Goal: Task Accomplishment & Management: Complete application form

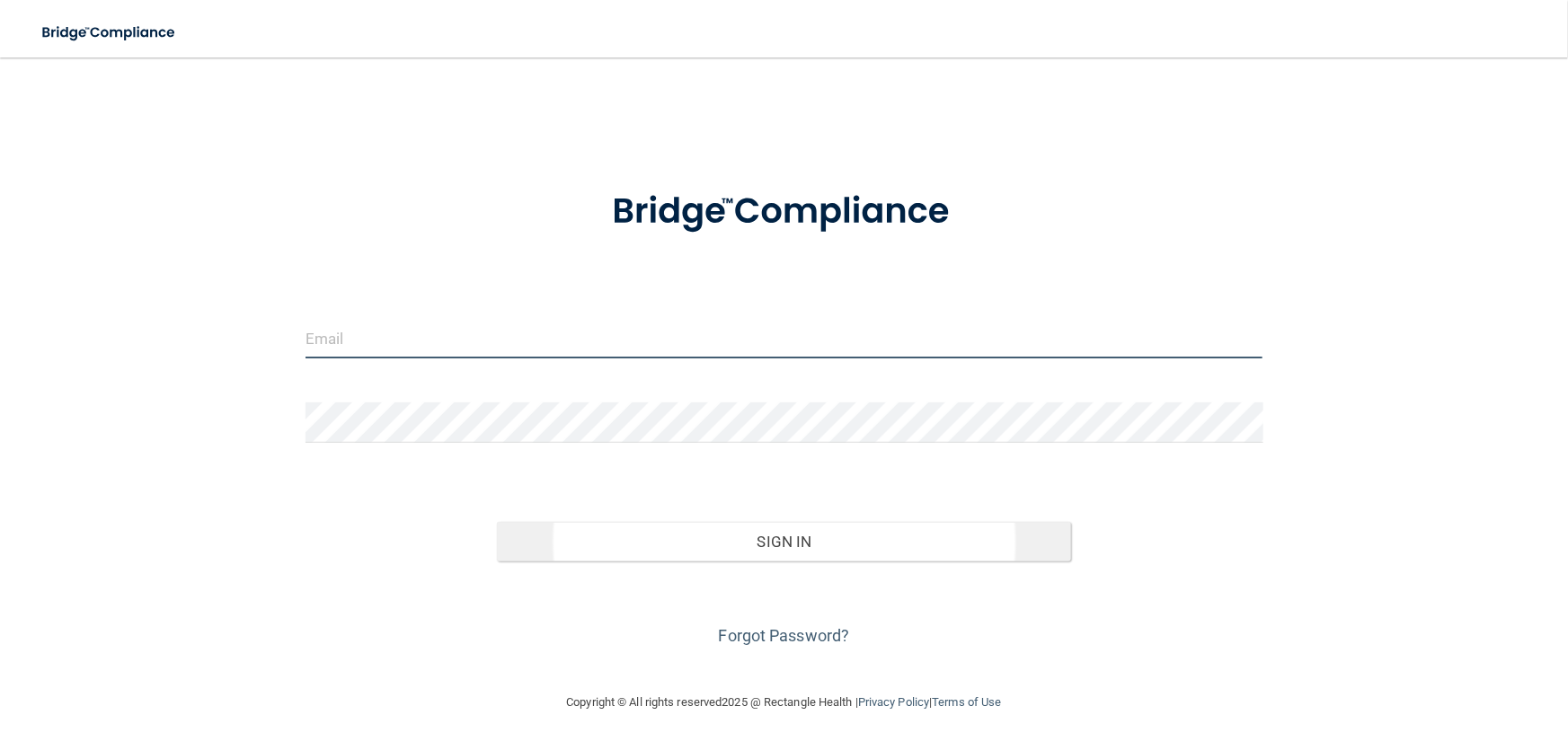
type input "[EMAIL_ADDRESS][DOMAIN_NAME]"
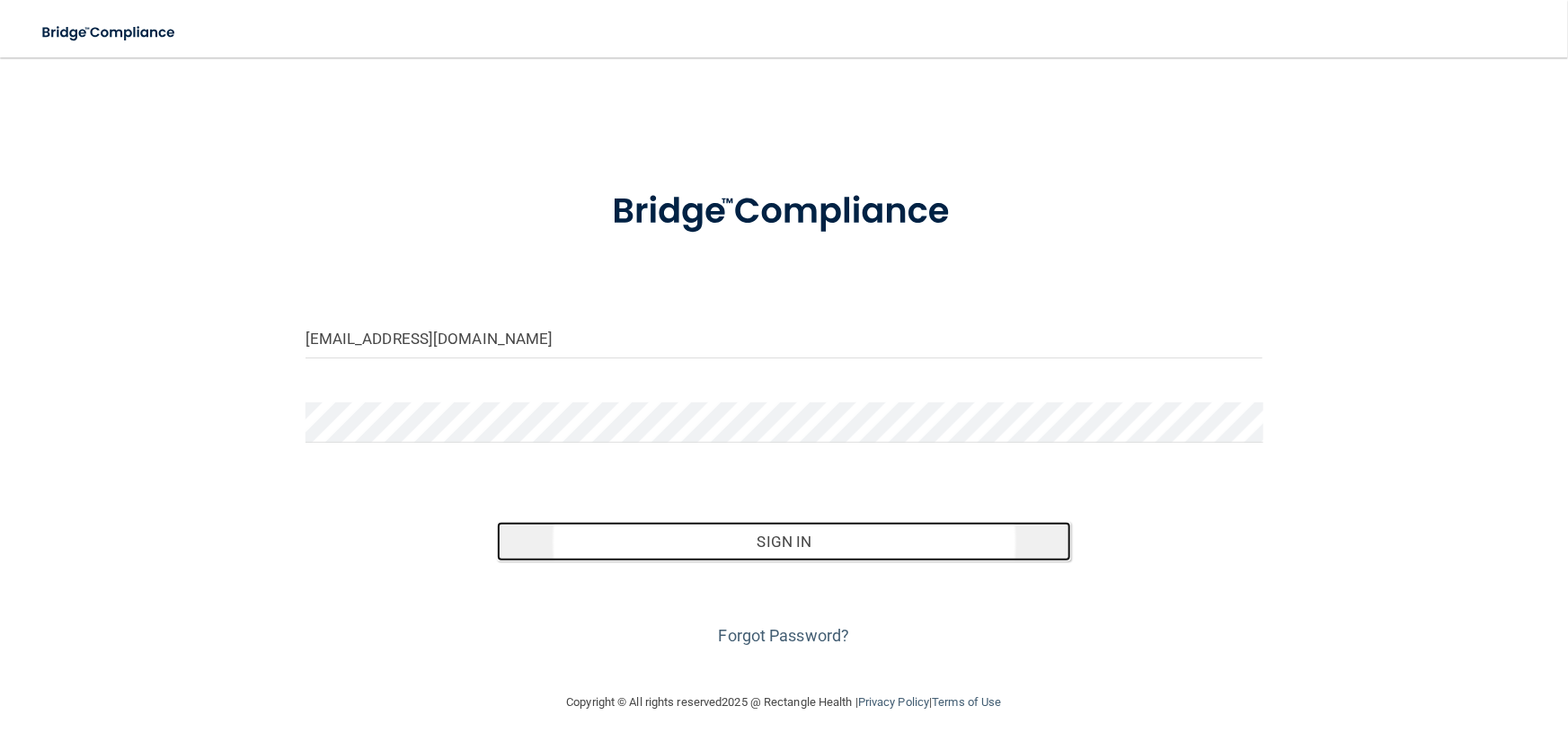
click at [782, 530] on button "Sign In" at bounding box center [784, 541] width 574 height 39
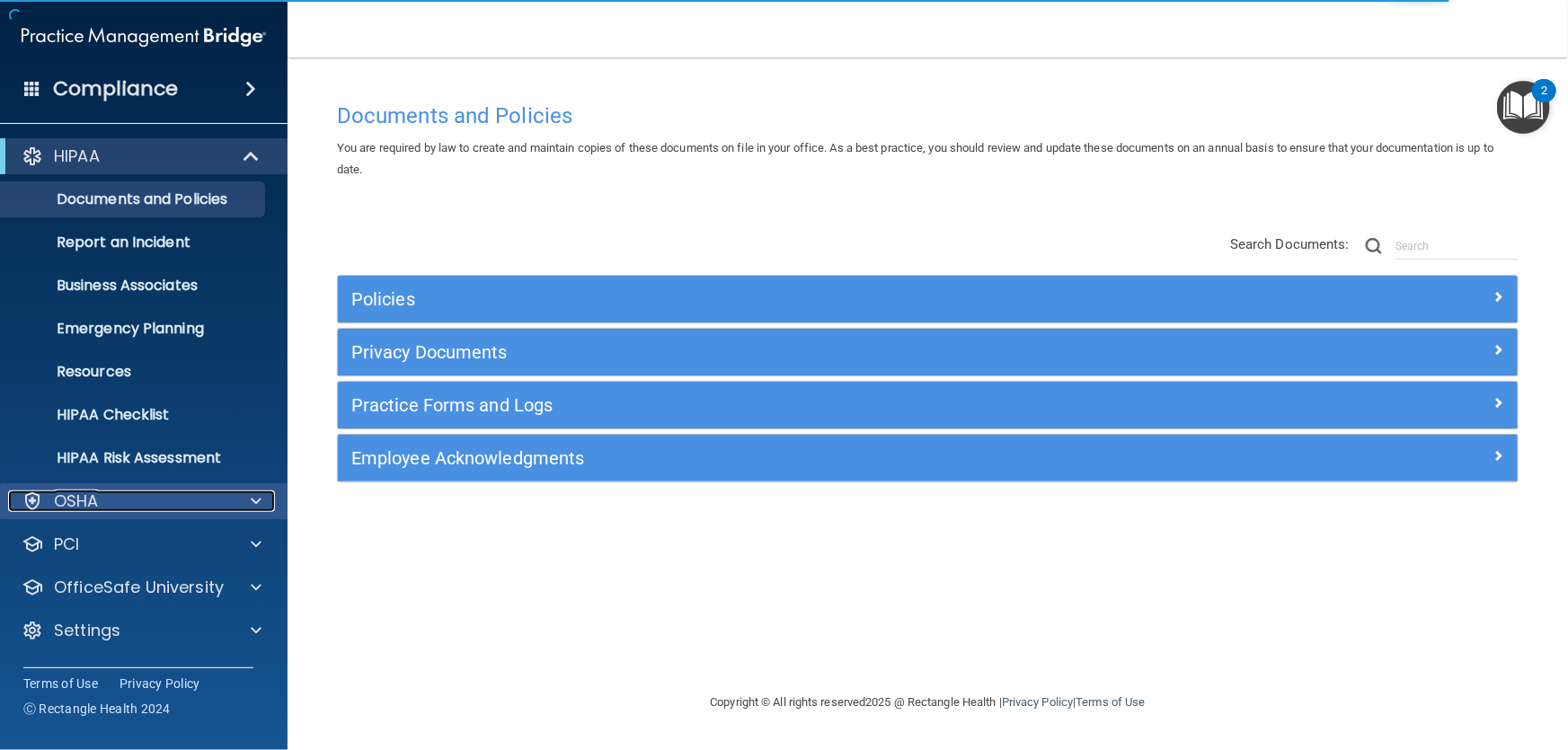
click at [138, 498] on div "OSHA" at bounding box center [119, 501] width 223 height 21
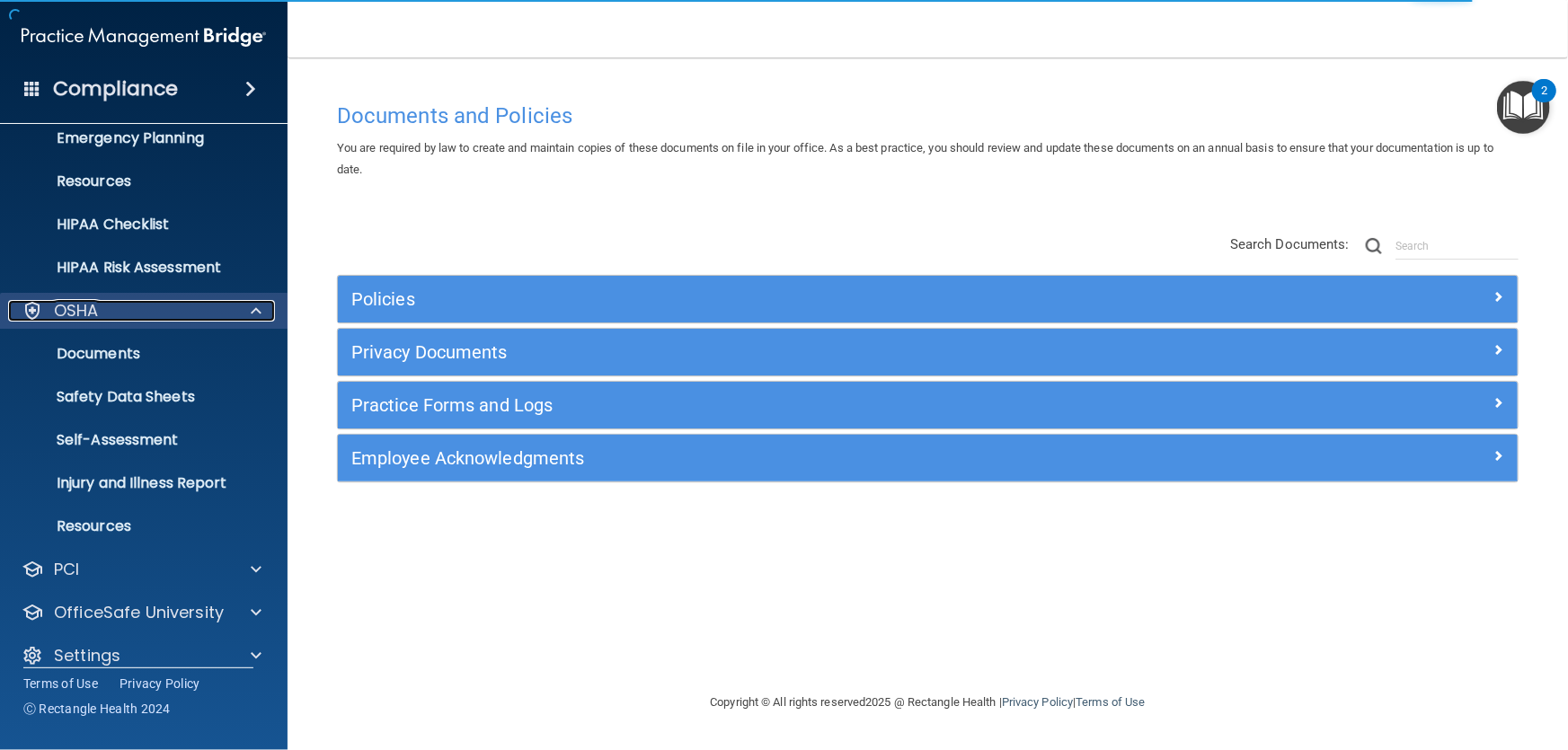
scroll to position [209, 0]
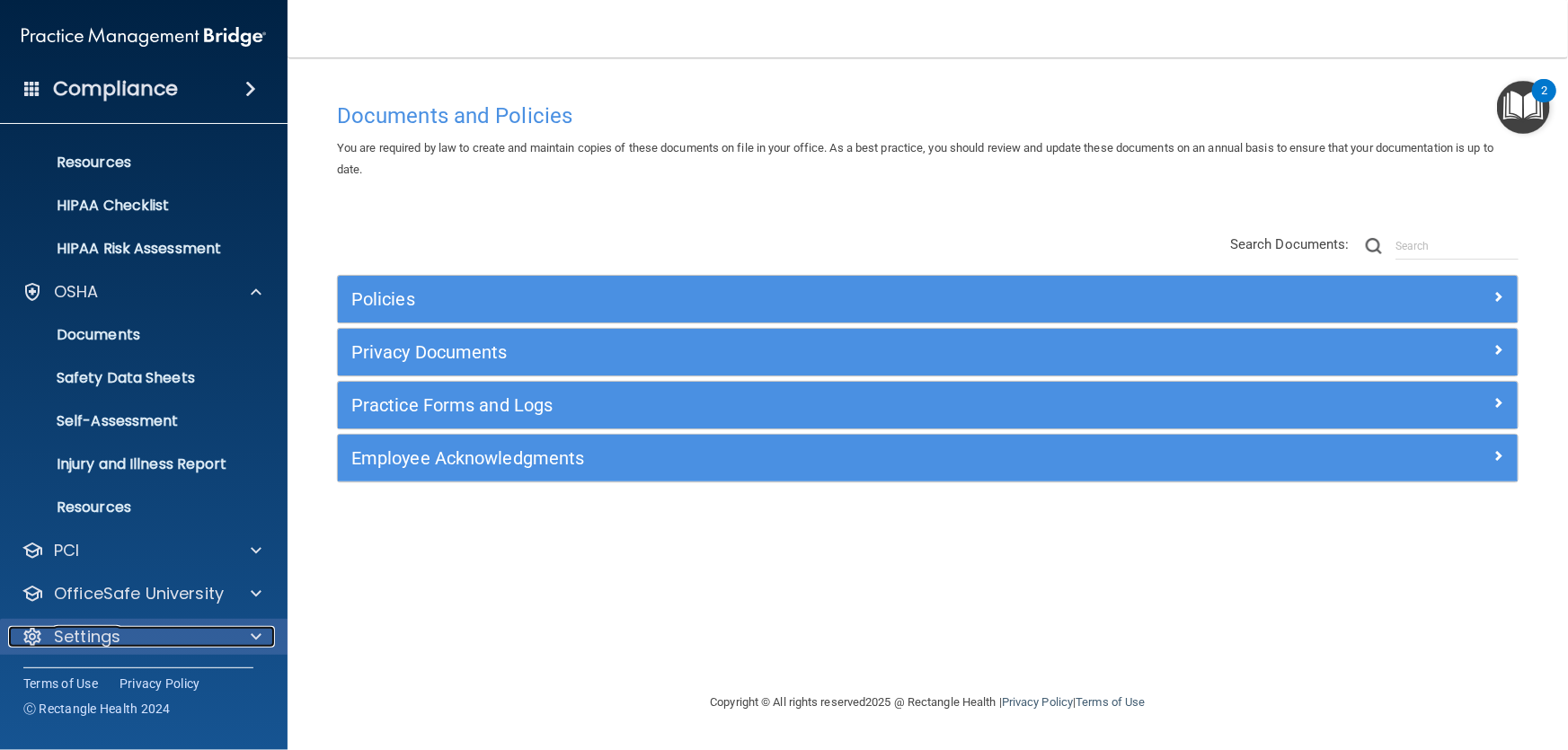
click at [252, 633] on span at bounding box center [256, 637] width 11 height 21
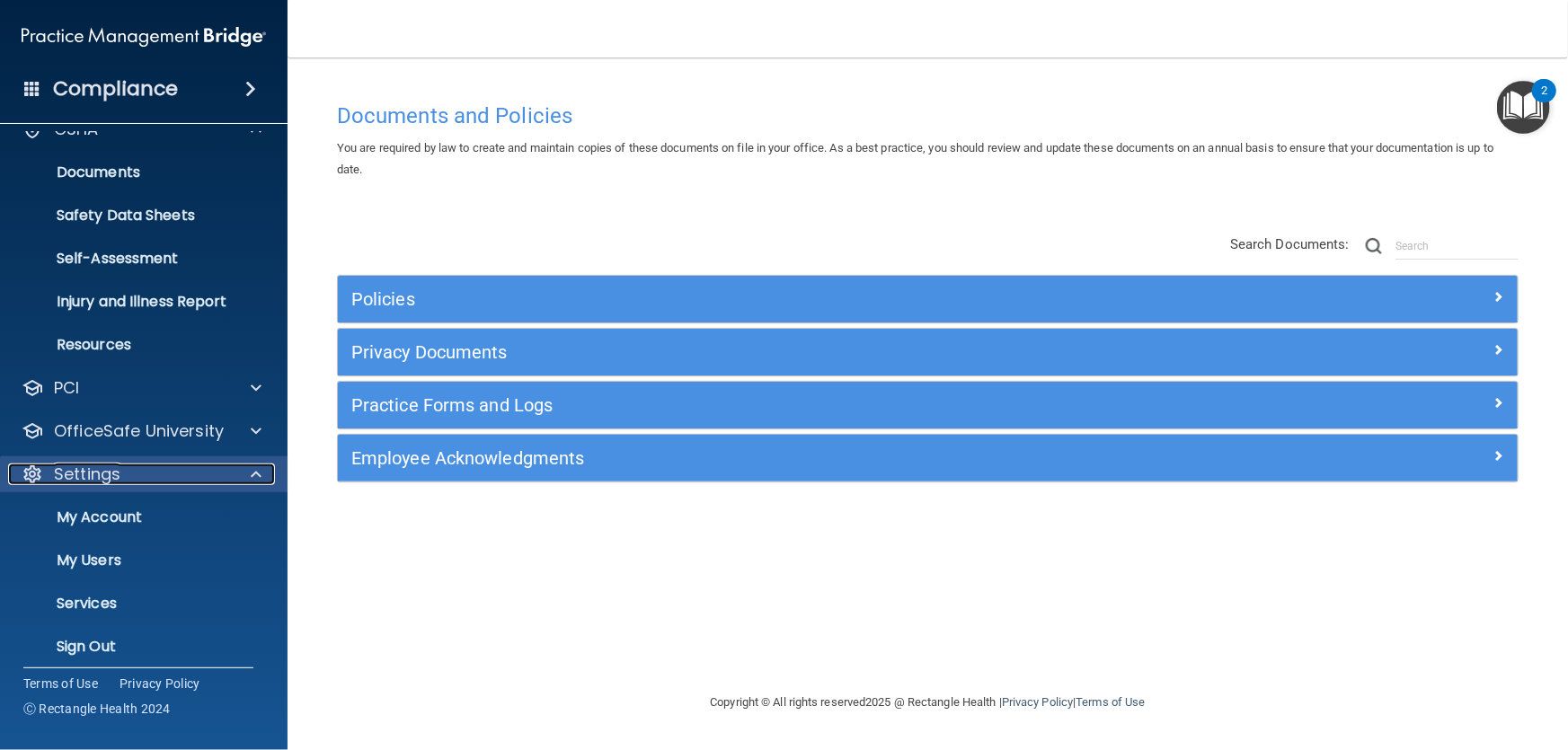
scroll to position [382, 0]
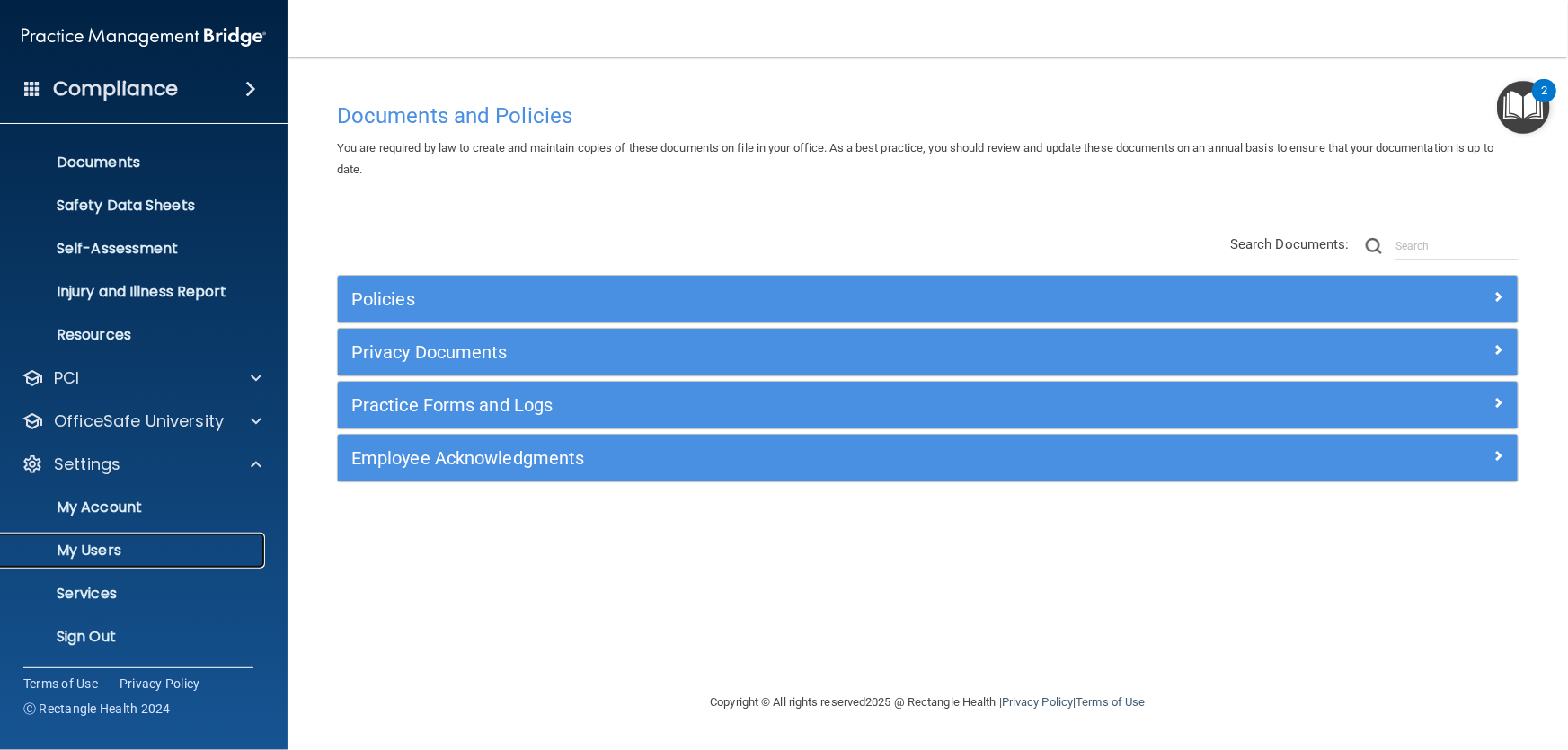
click at [106, 542] on p "My Users" at bounding box center [134, 551] width 245 height 18
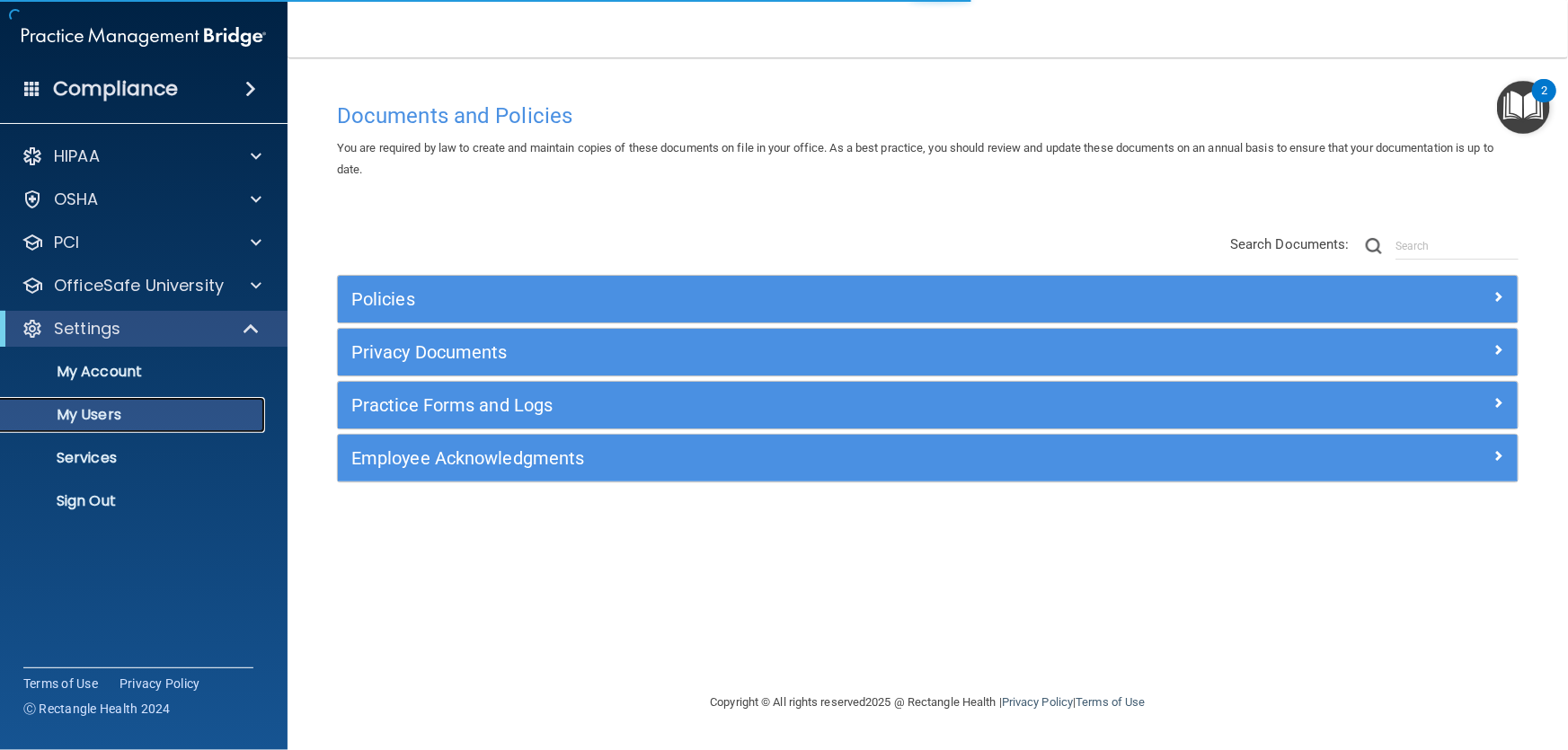
select select "20"
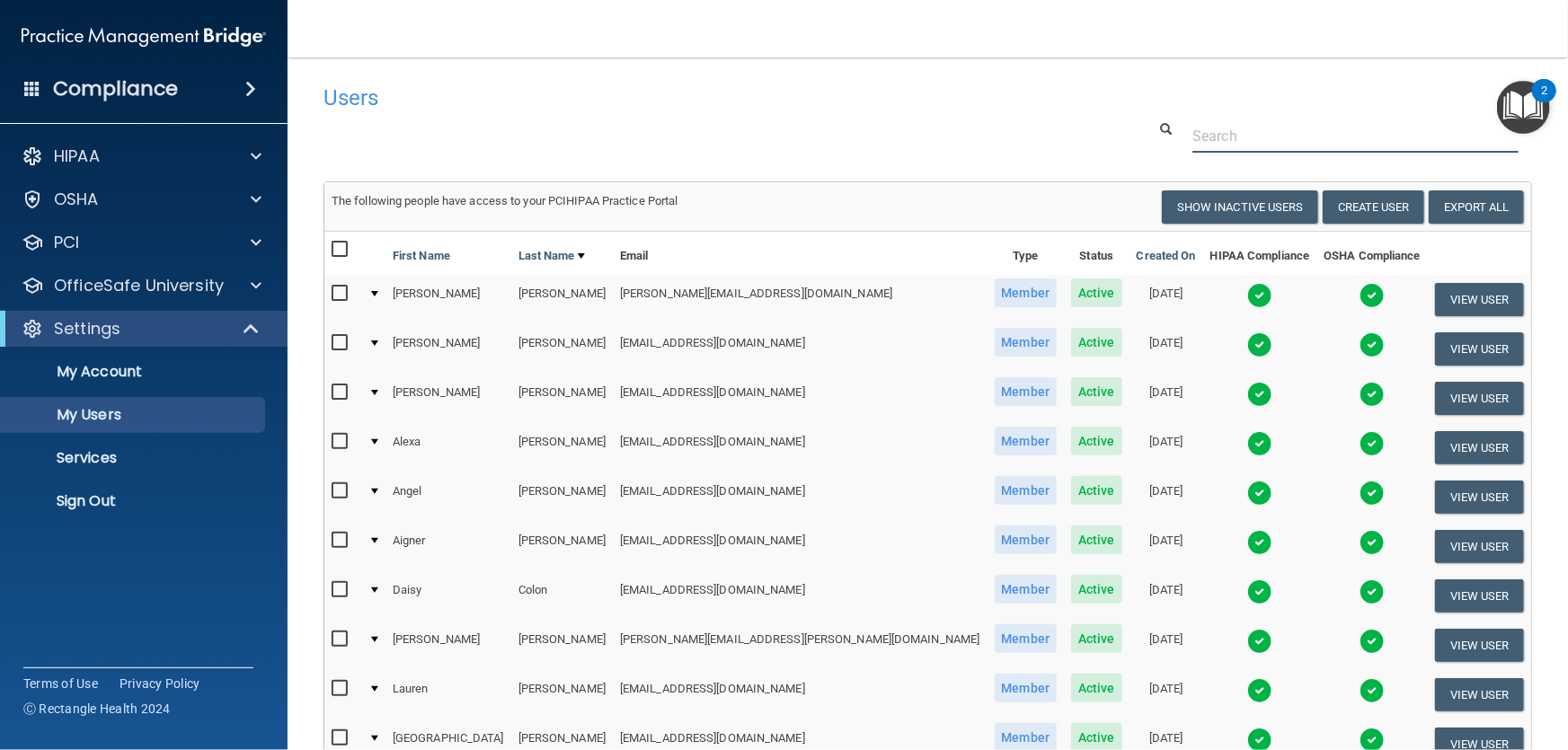
click at [1228, 130] on input "text" at bounding box center [1356, 136] width 326 height 33
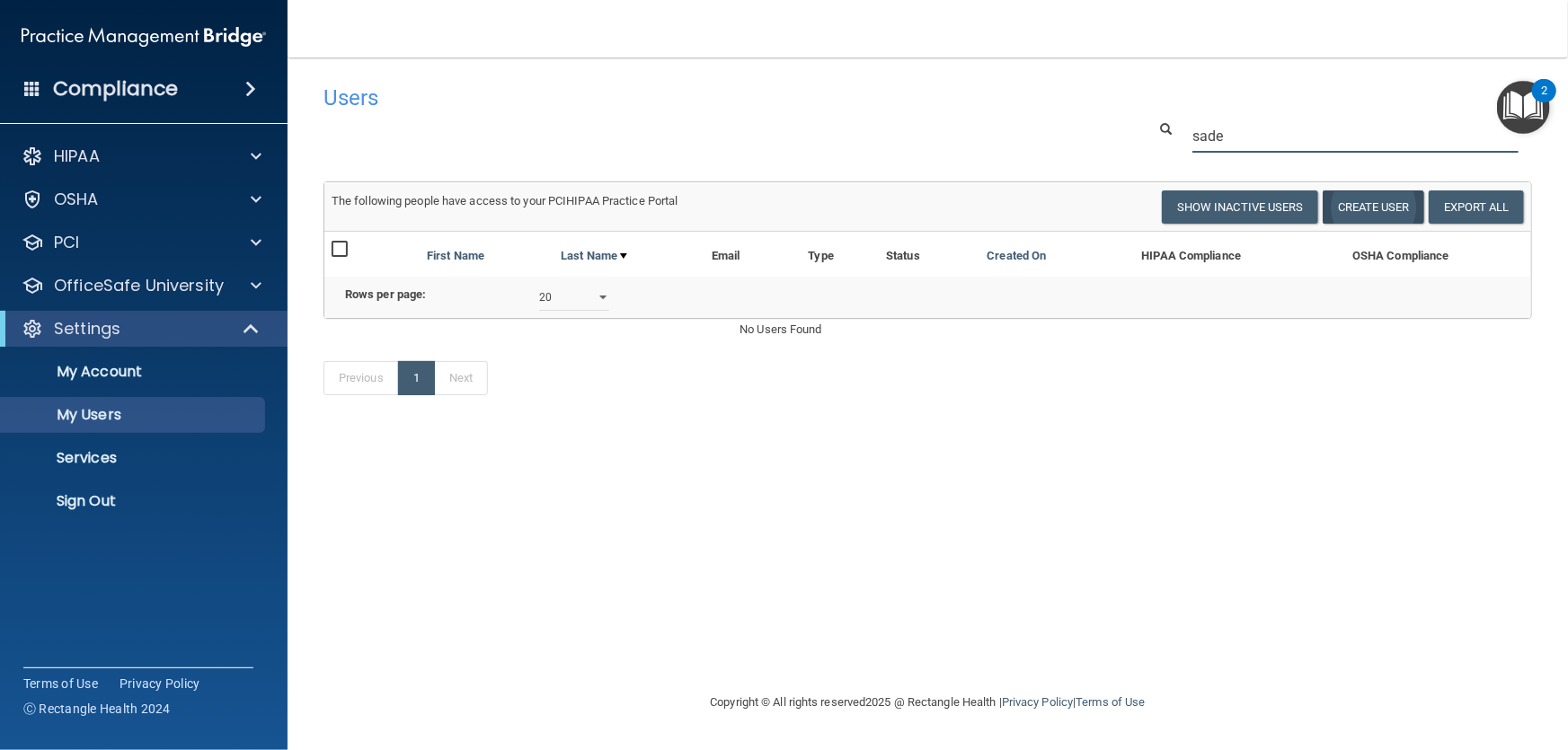
type input "sade"
click at [1383, 209] on button "Create User" at bounding box center [1374, 207] width 102 height 33
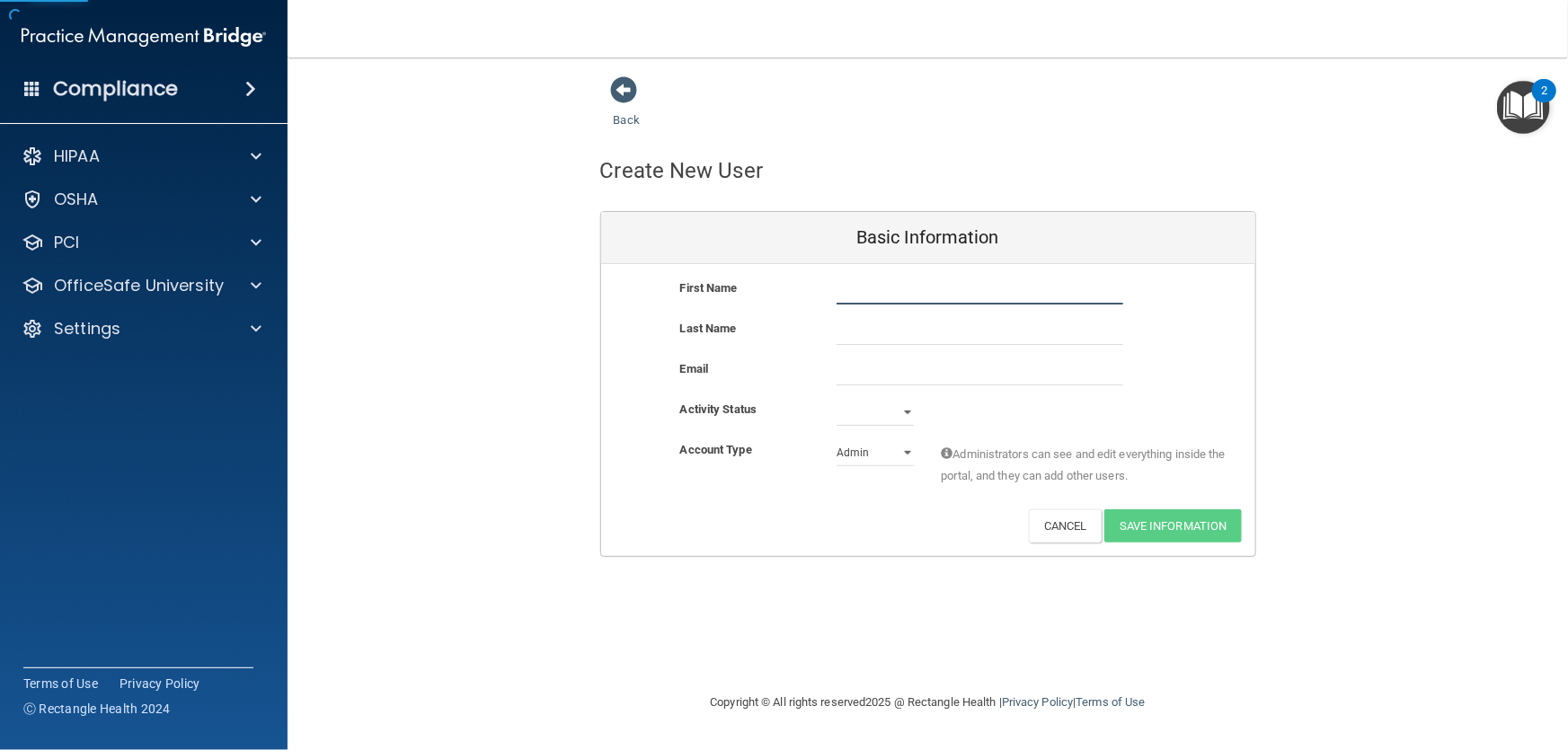
click at [885, 288] on input "text" at bounding box center [979, 291] width 286 height 27
type input "s"
type input "Sade"
type input "[PERSON_NAME]"
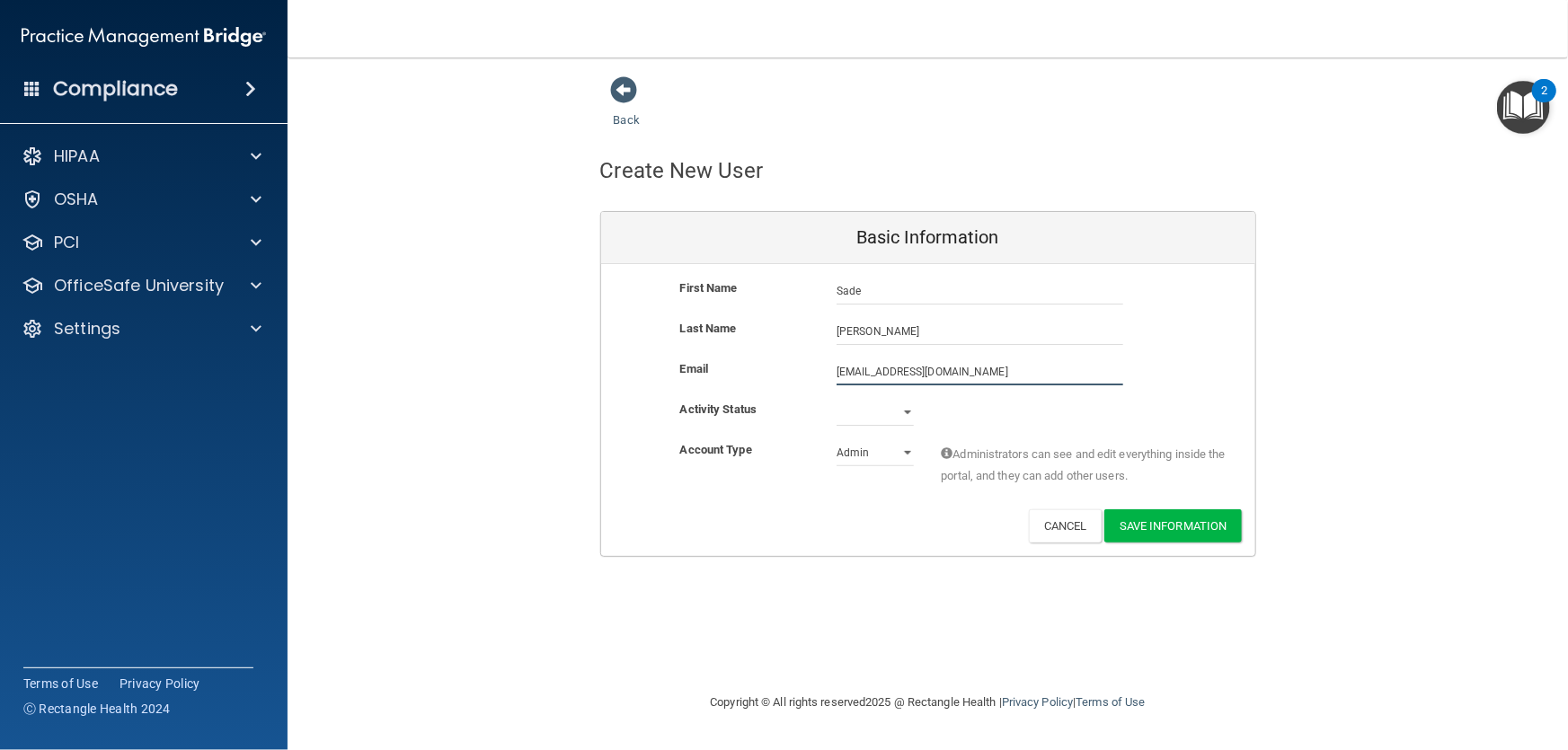
type input "[EMAIL_ADDRESS][DOMAIN_NAME]"
click at [910, 410] on select "Active Inactive" at bounding box center [874, 412] width 77 height 27
select select "active"
click at [836, 398] on select "Active Inactive" at bounding box center [874, 412] width 77 height 27
drag, startPoint x: 903, startPoint y: 446, endPoint x: 906, endPoint y: 460, distance: 14.3
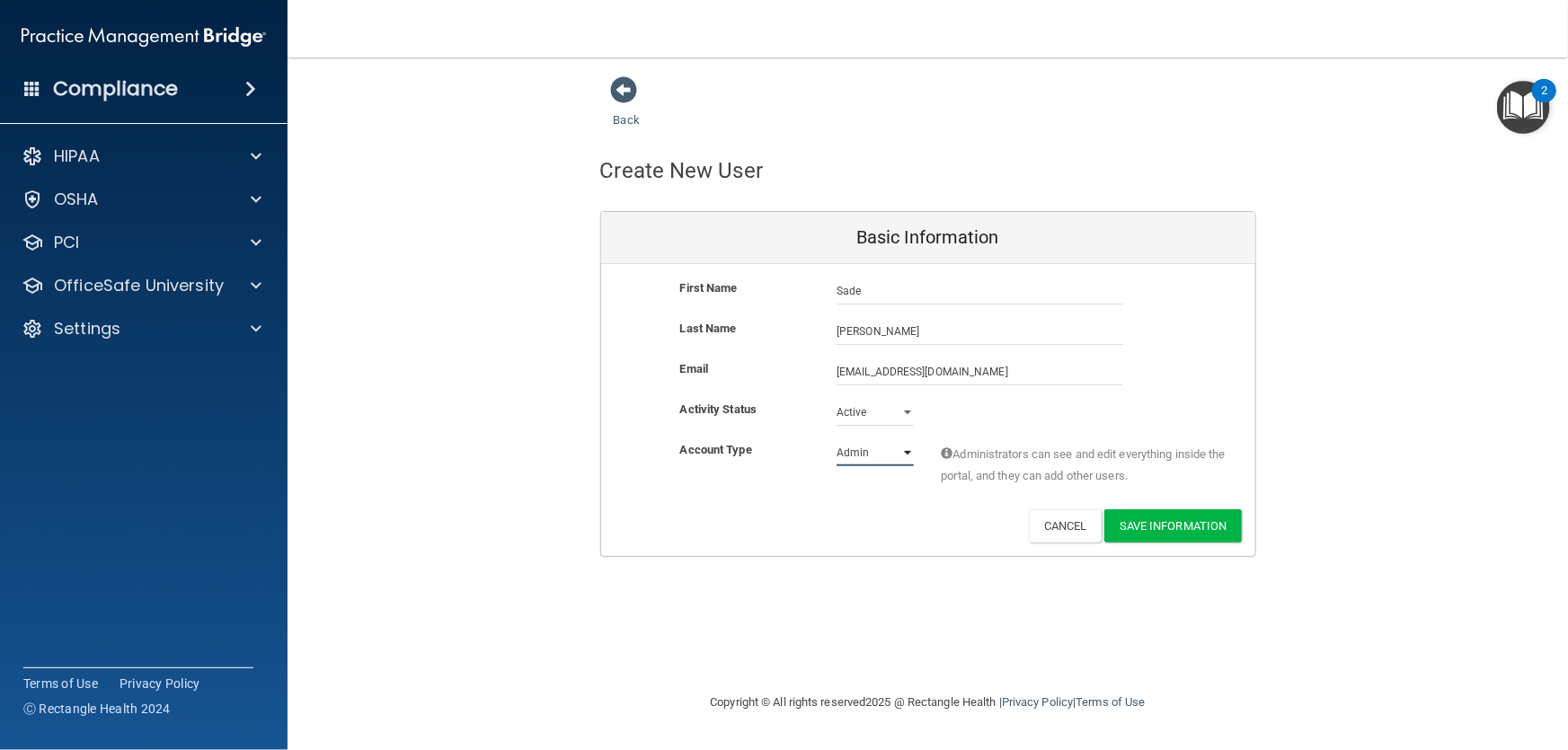
click at [903, 446] on select "Admin Member" at bounding box center [874, 453] width 77 height 27
select select "practice_member"
click at [836, 439] on select "Admin Member" at bounding box center [874, 453] width 77 height 27
click at [1191, 528] on button "Save Information" at bounding box center [1172, 526] width 138 height 33
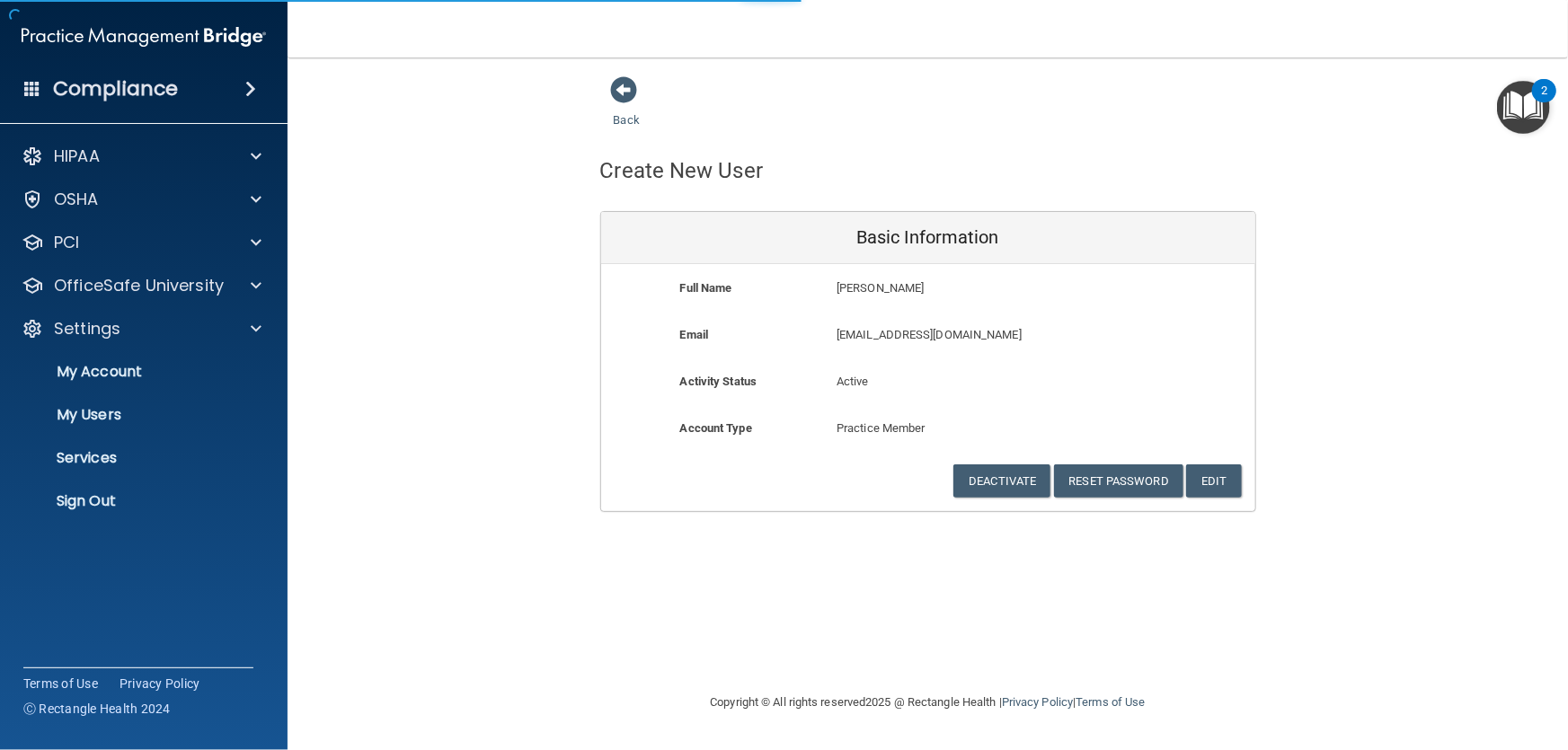
select select "20"
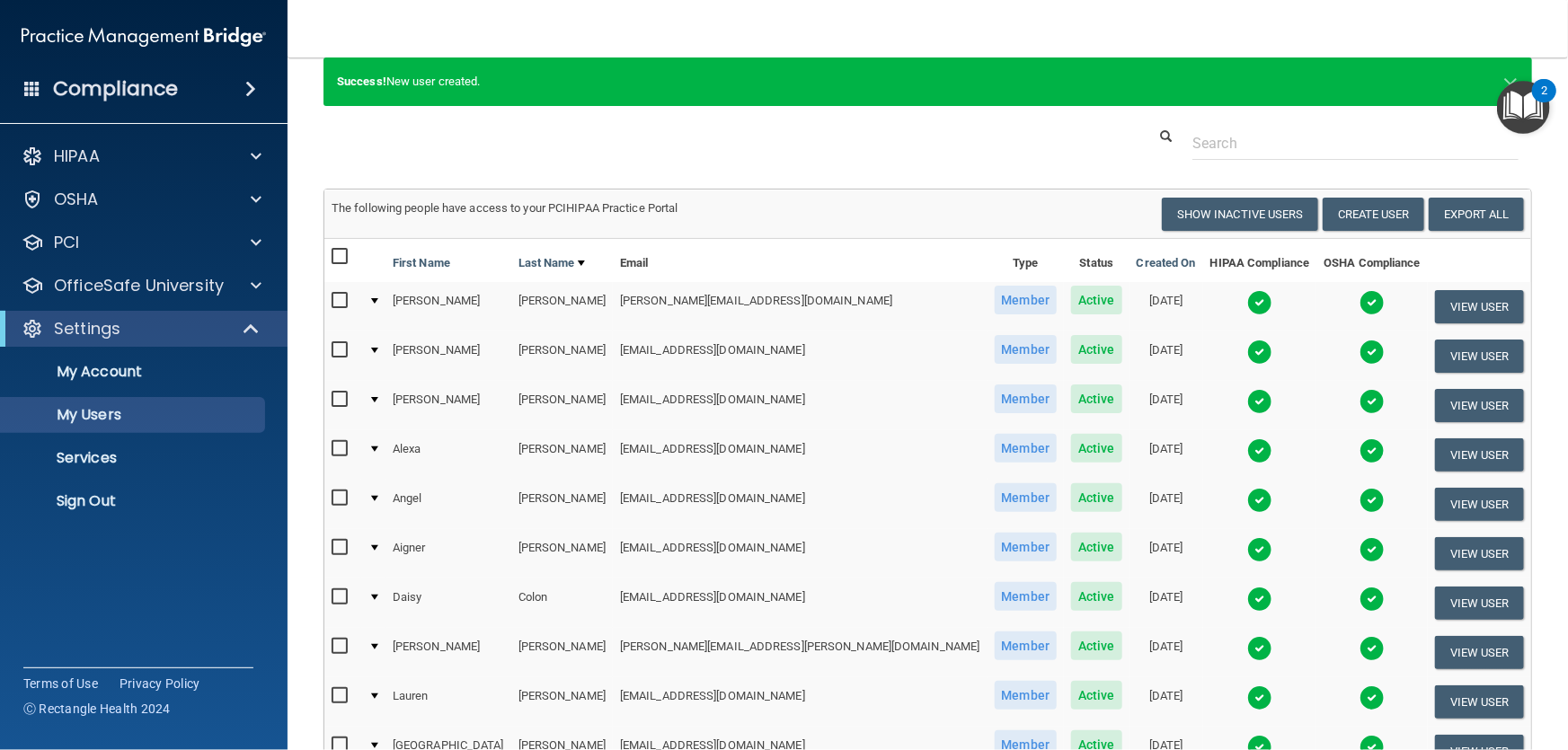
scroll to position [62, 0]
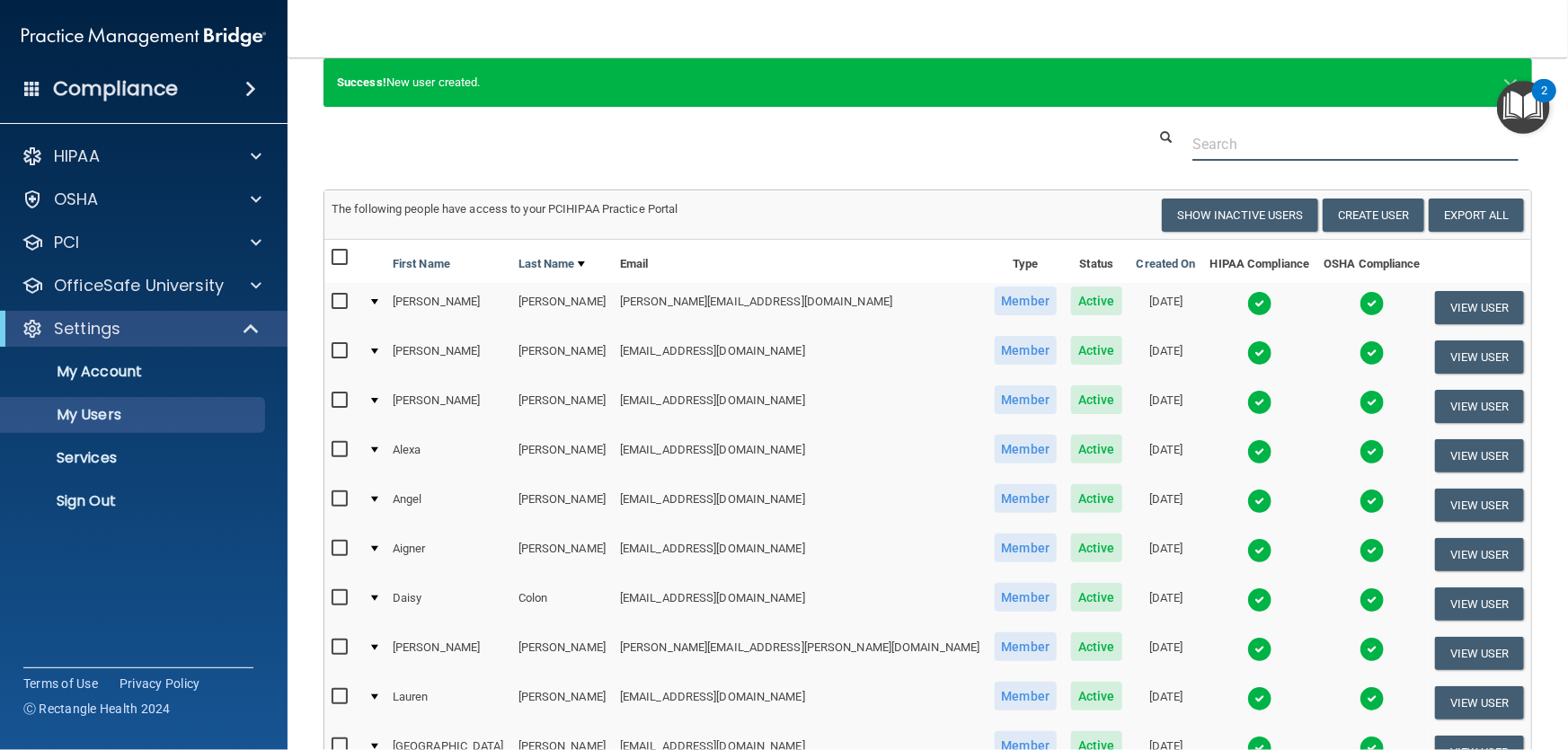
click at [1244, 139] on input "text" at bounding box center [1356, 145] width 326 height 33
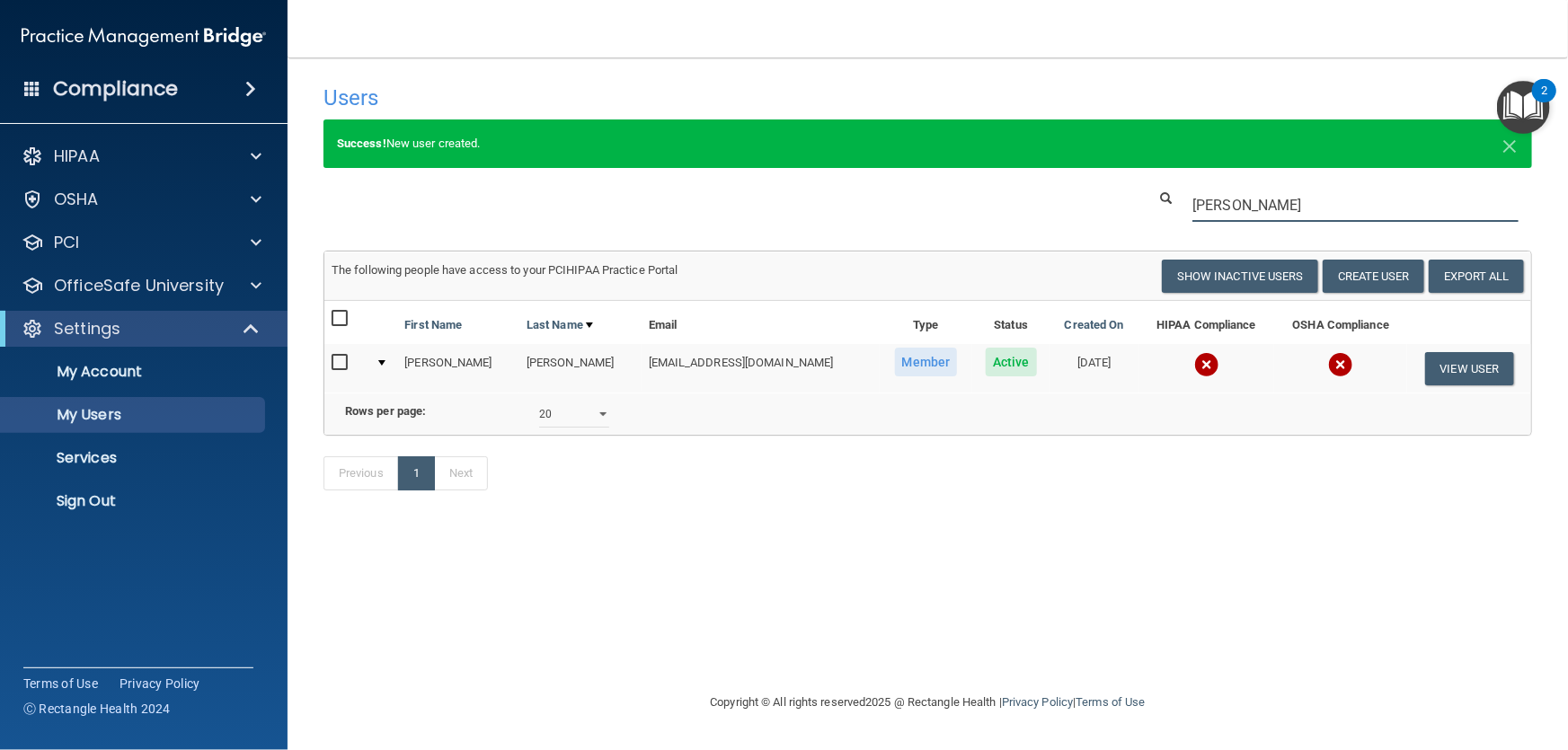
type input "[PERSON_NAME]"
